Goal: Transaction & Acquisition: Obtain resource

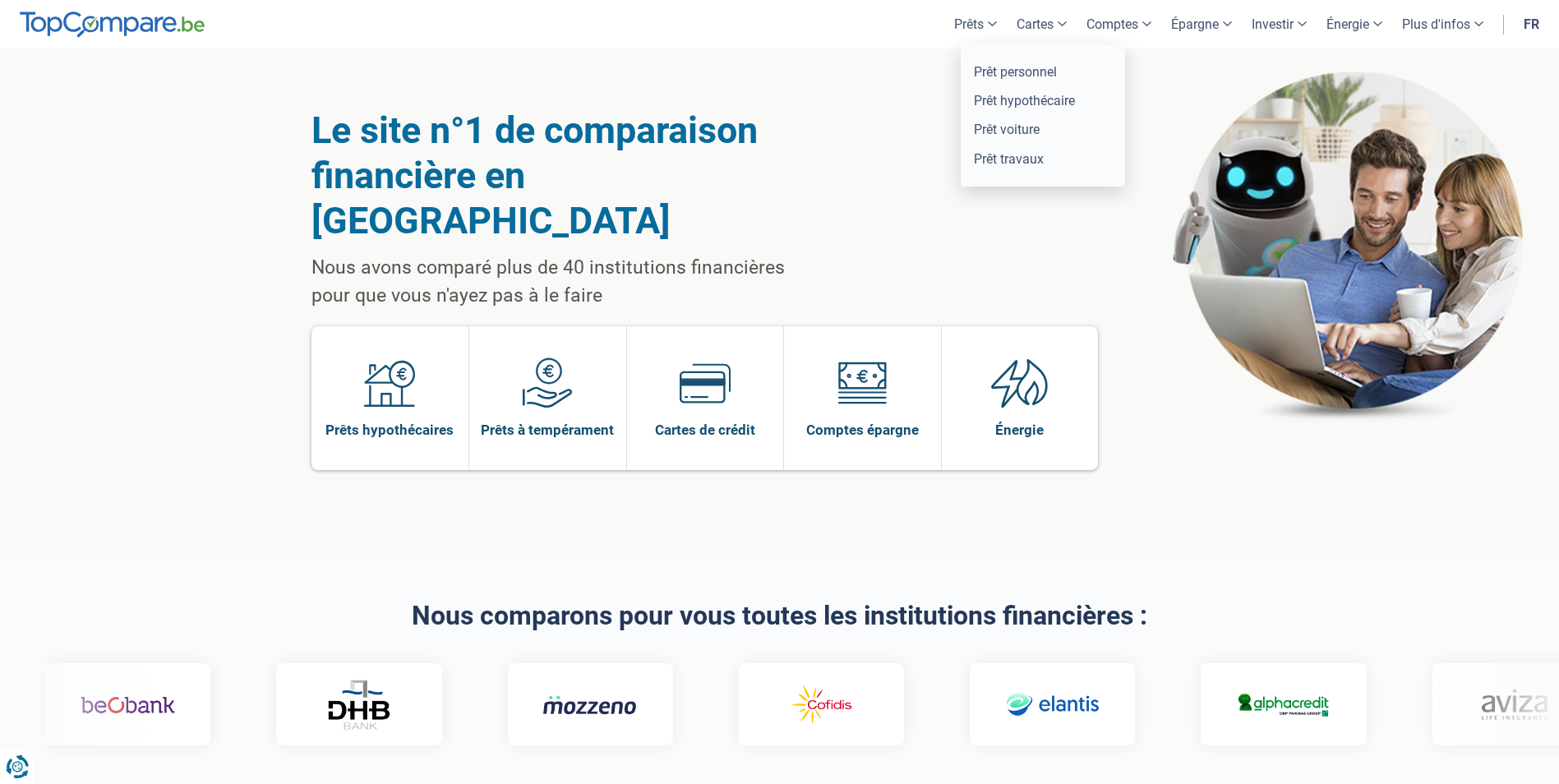
click at [970, 28] on link "Prêts" at bounding box center [976, 24] width 62 height 48
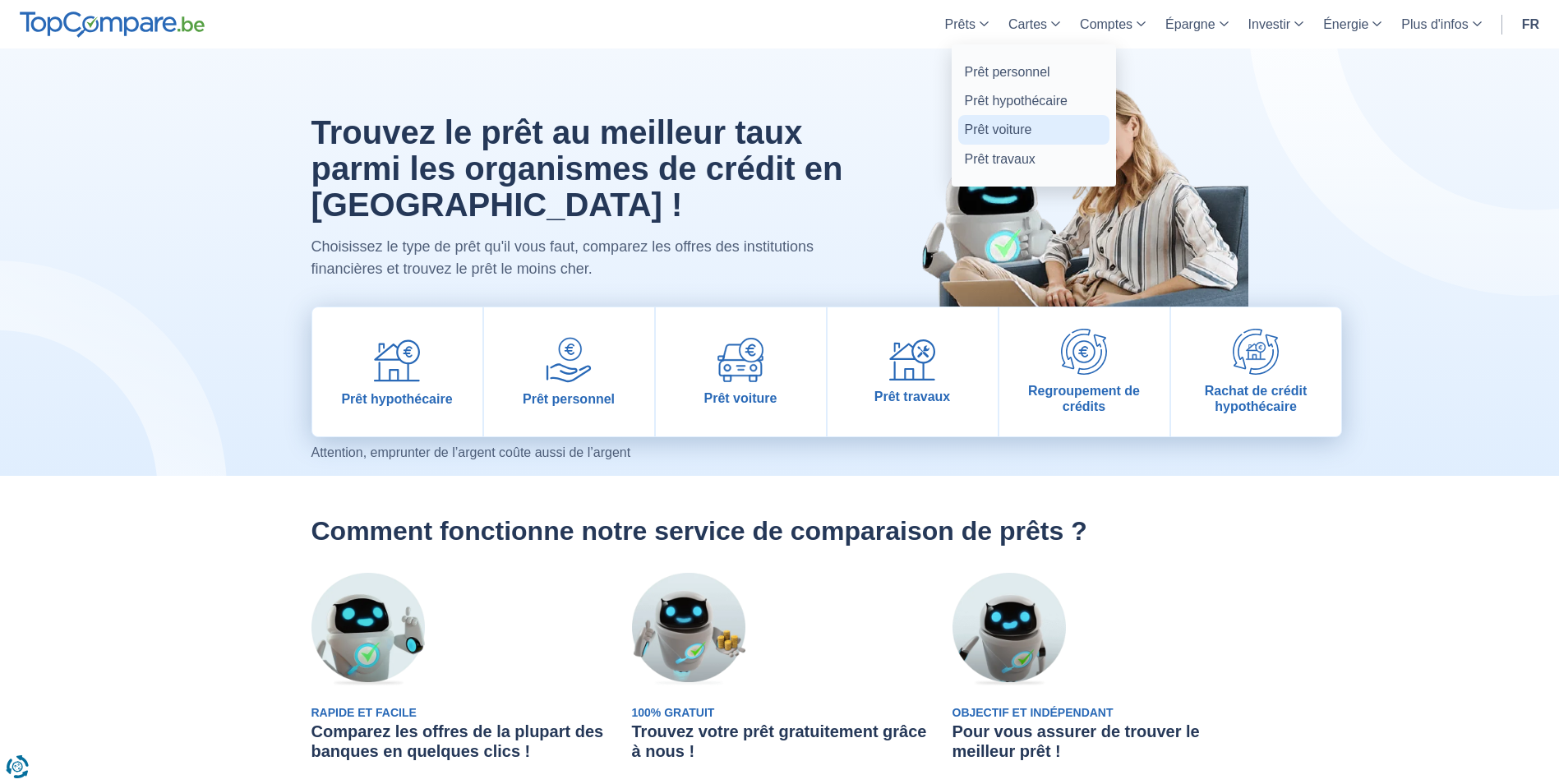
click at [983, 126] on link "Prêt voiture" at bounding box center [1034, 129] width 151 height 29
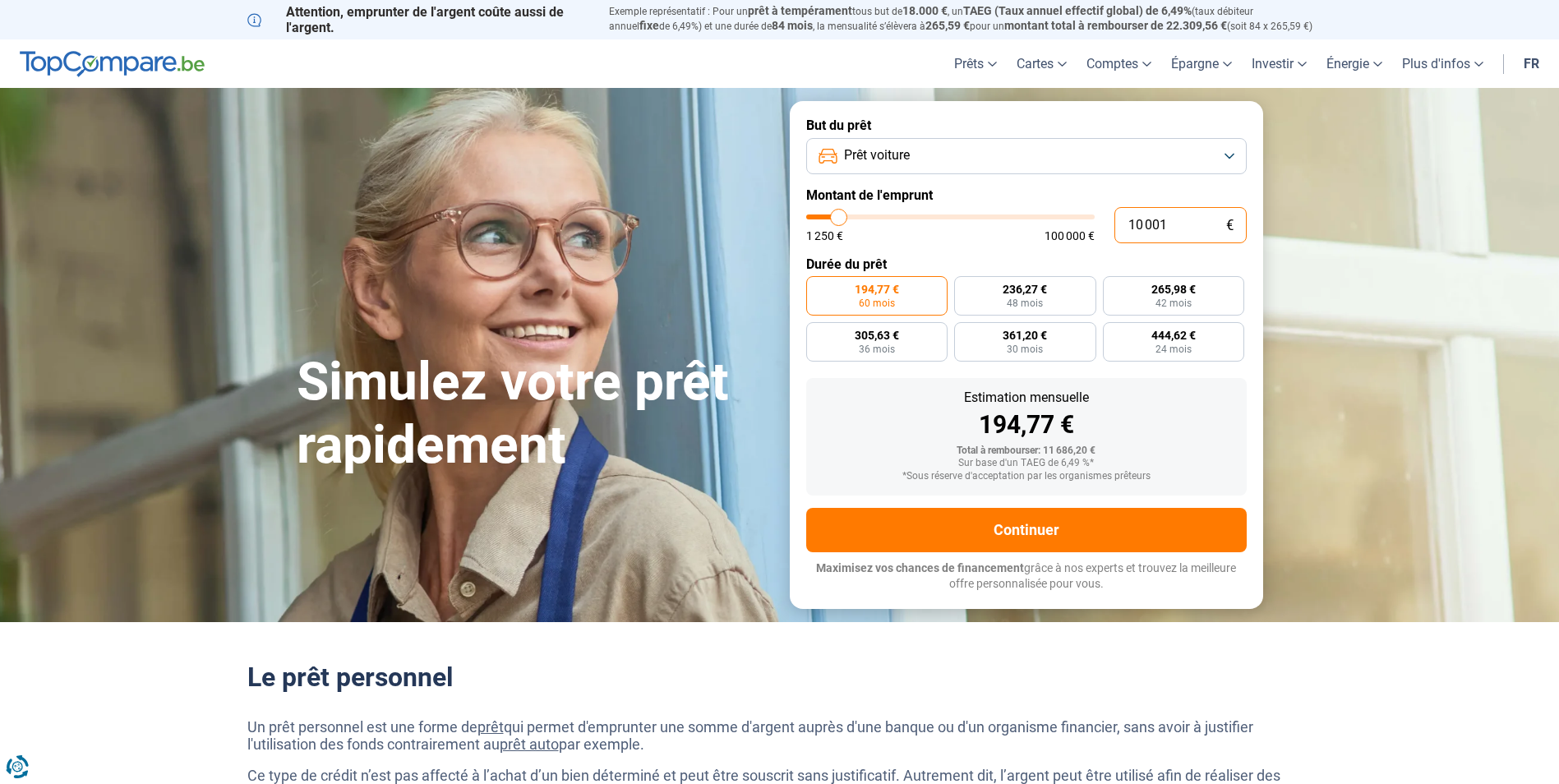
drag, startPoint x: 1163, startPoint y: 232, endPoint x: 865, endPoint y: 129, distance: 315.3
click at [903, 147] on form "But du prêt Prêt voiture Montant de l'emprunt 10 001 € 1 250 € 100 000 € Durée …" at bounding box center [1027, 354] width 474 height 507
type input "8"
type input "1250"
type input "85"
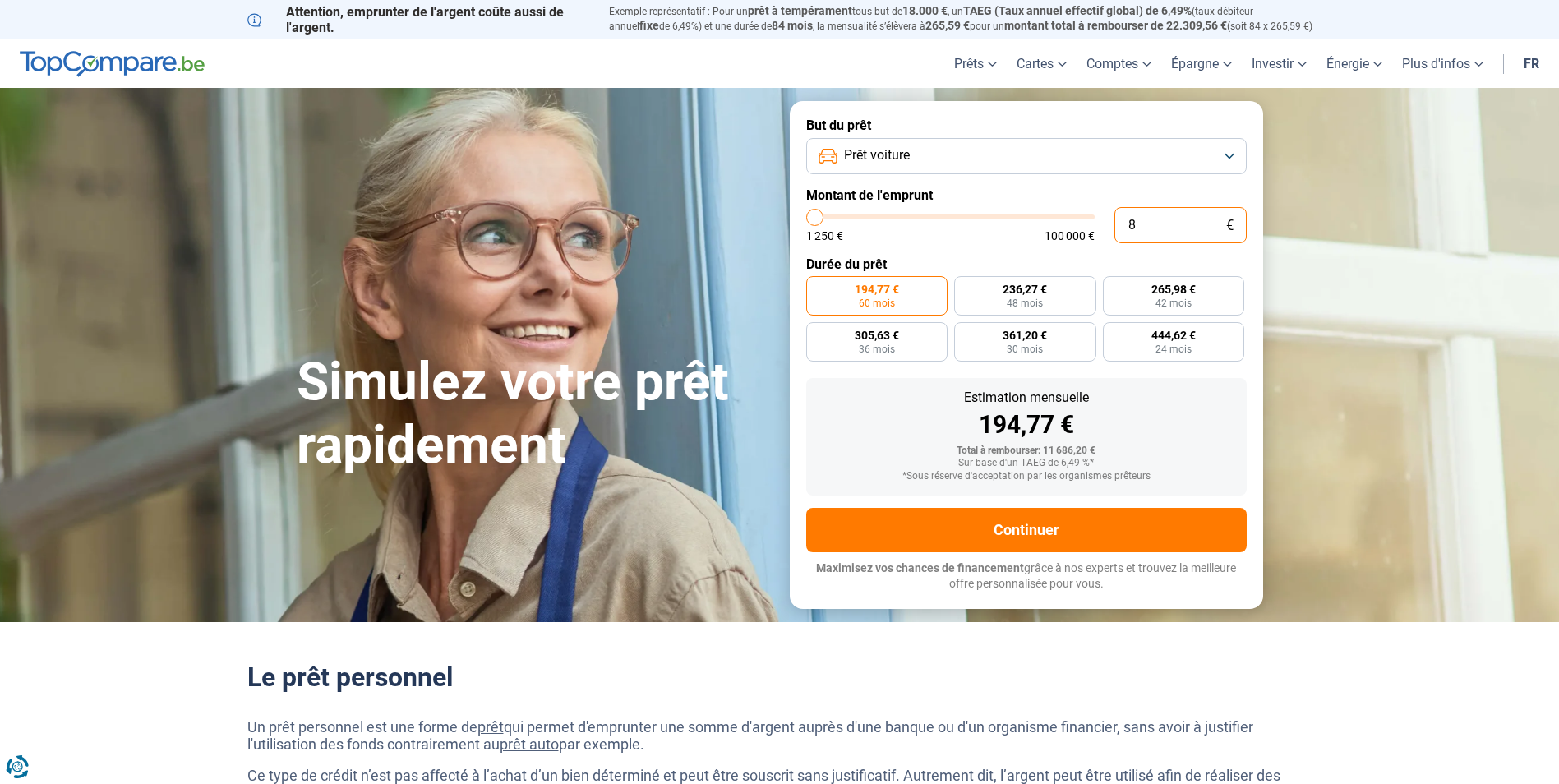
type input "1250"
type input "850"
type input "1250"
type input "8 500"
type input "8500"
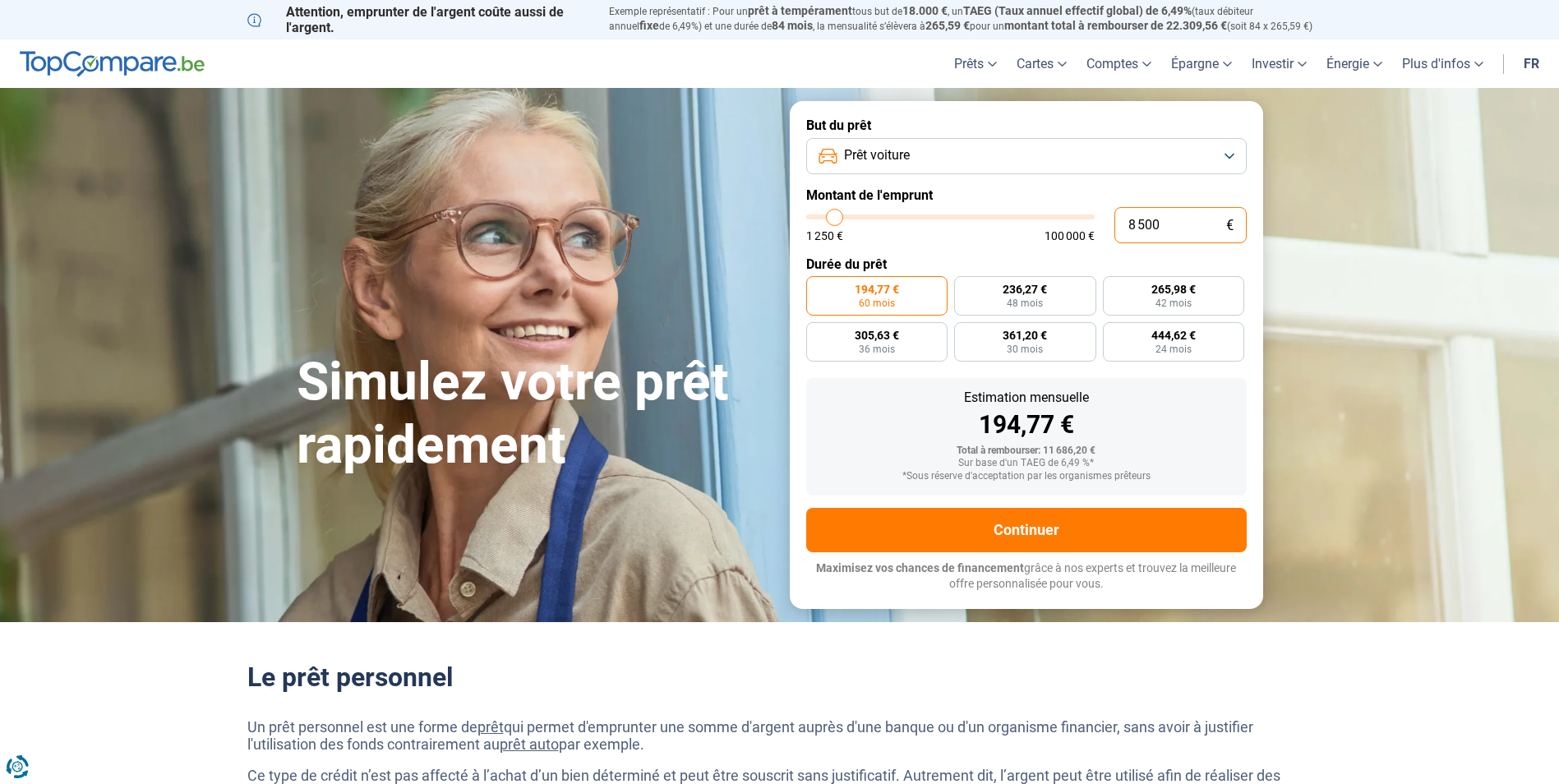
type input "85 000"
type input "85000"
radio input "false"
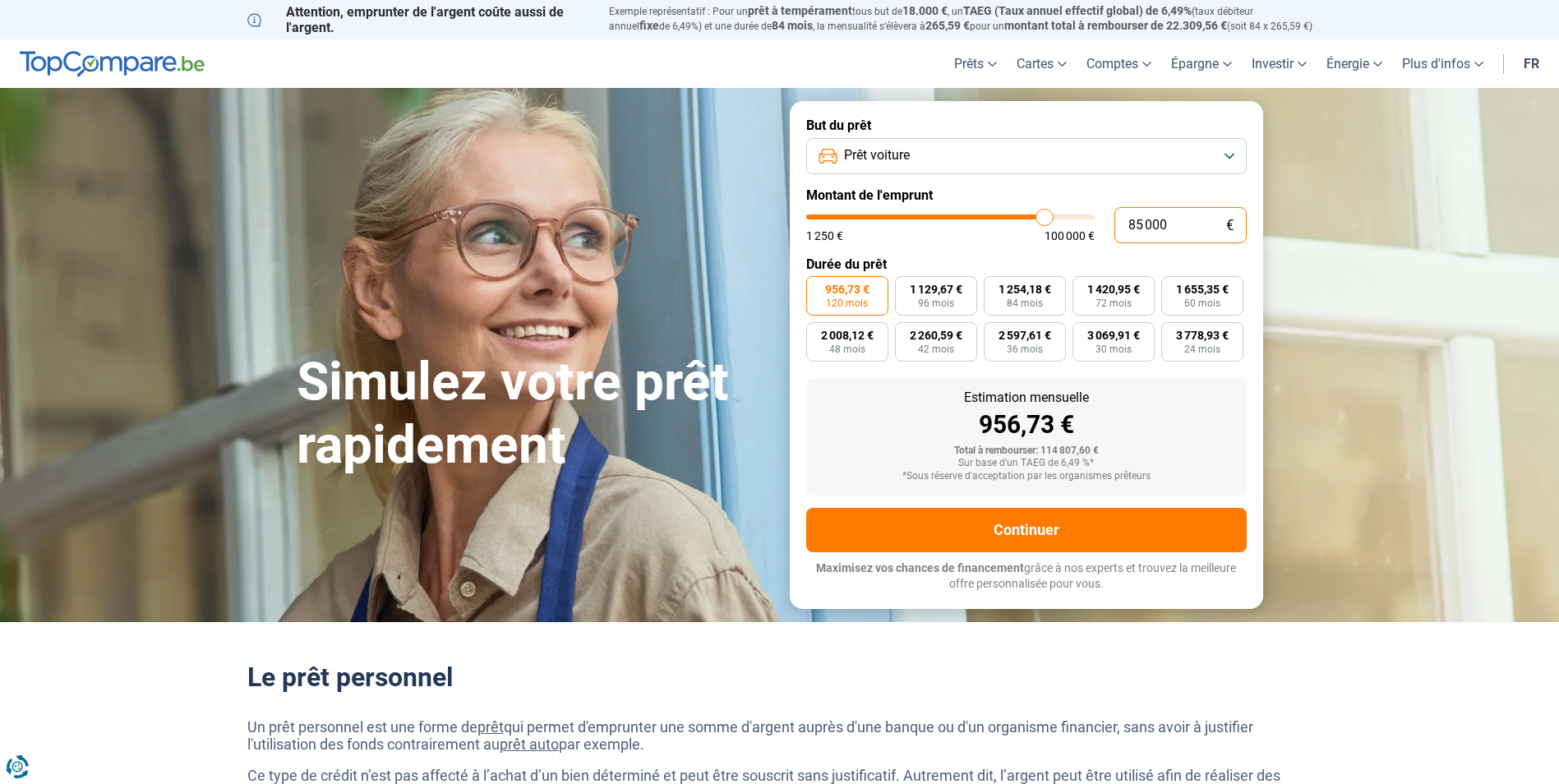
type input "85 000"
click at [943, 154] on button "Prêt voiture" at bounding box center [1027, 156] width 441 height 36
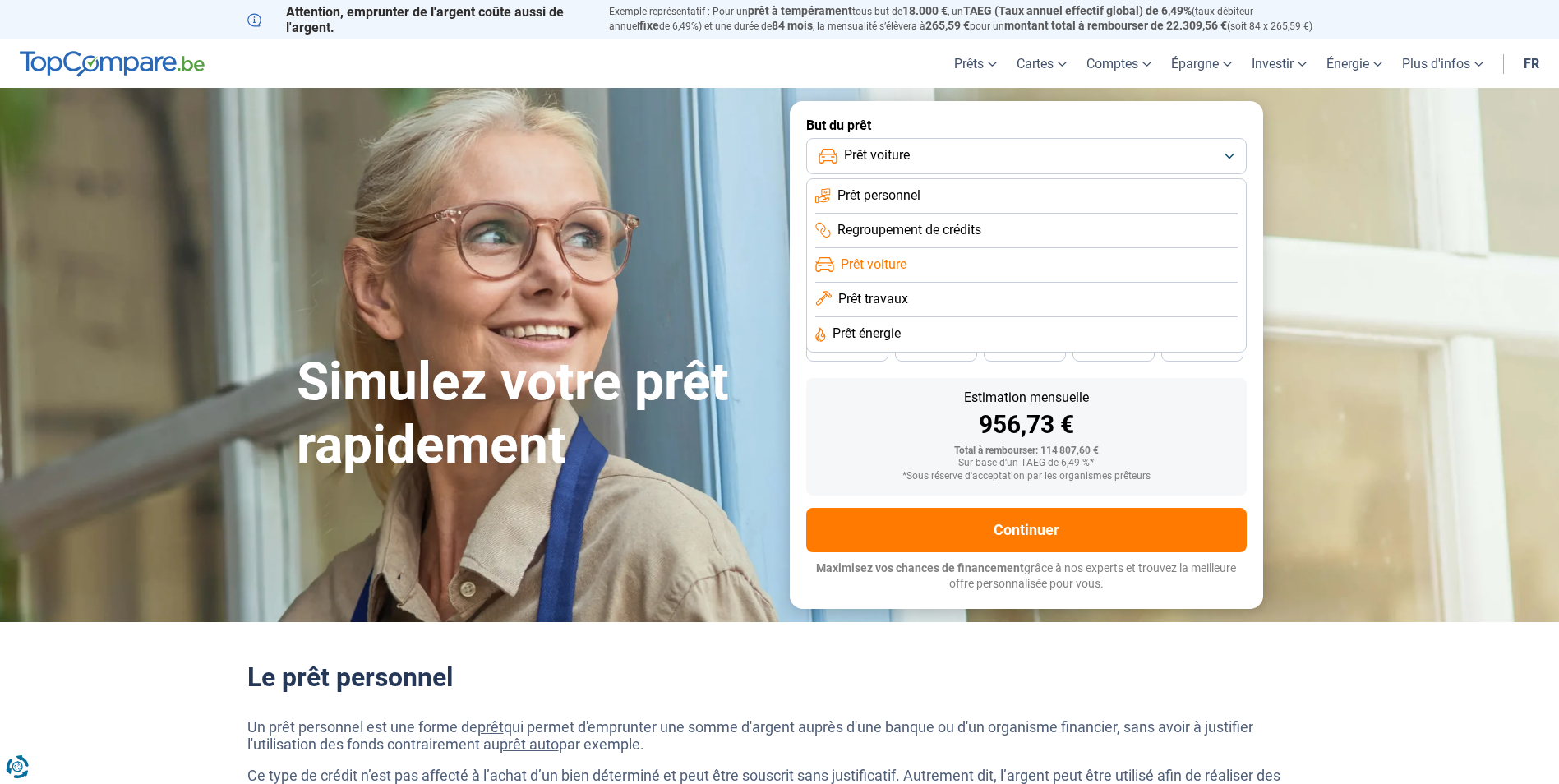
click at [934, 153] on button "Prêt voiture" at bounding box center [1027, 156] width 441 height 36
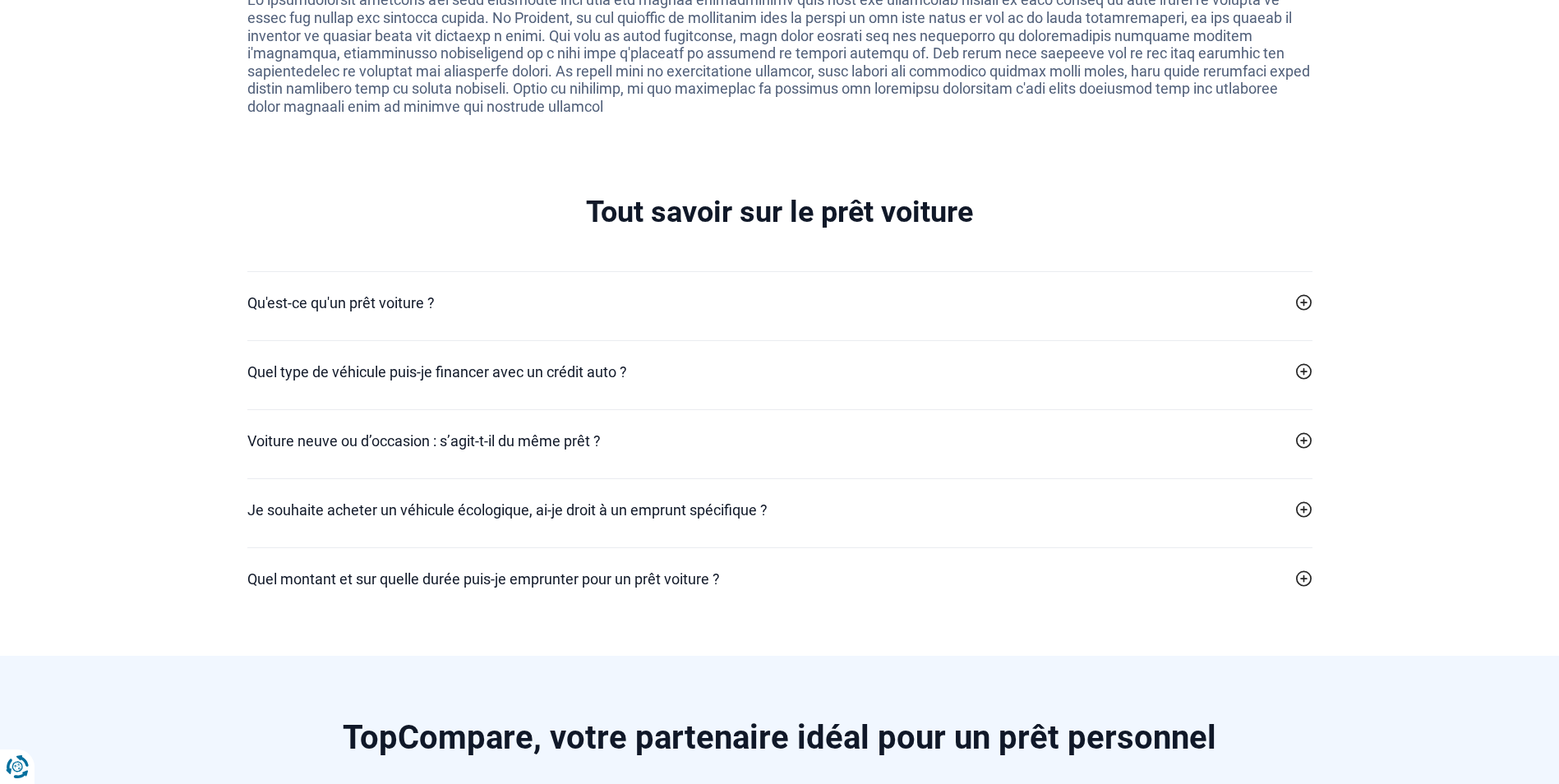
scroll to position [3286, 0]
